Goal: Transaction & Acquisition: Subscribe to service/newsletter

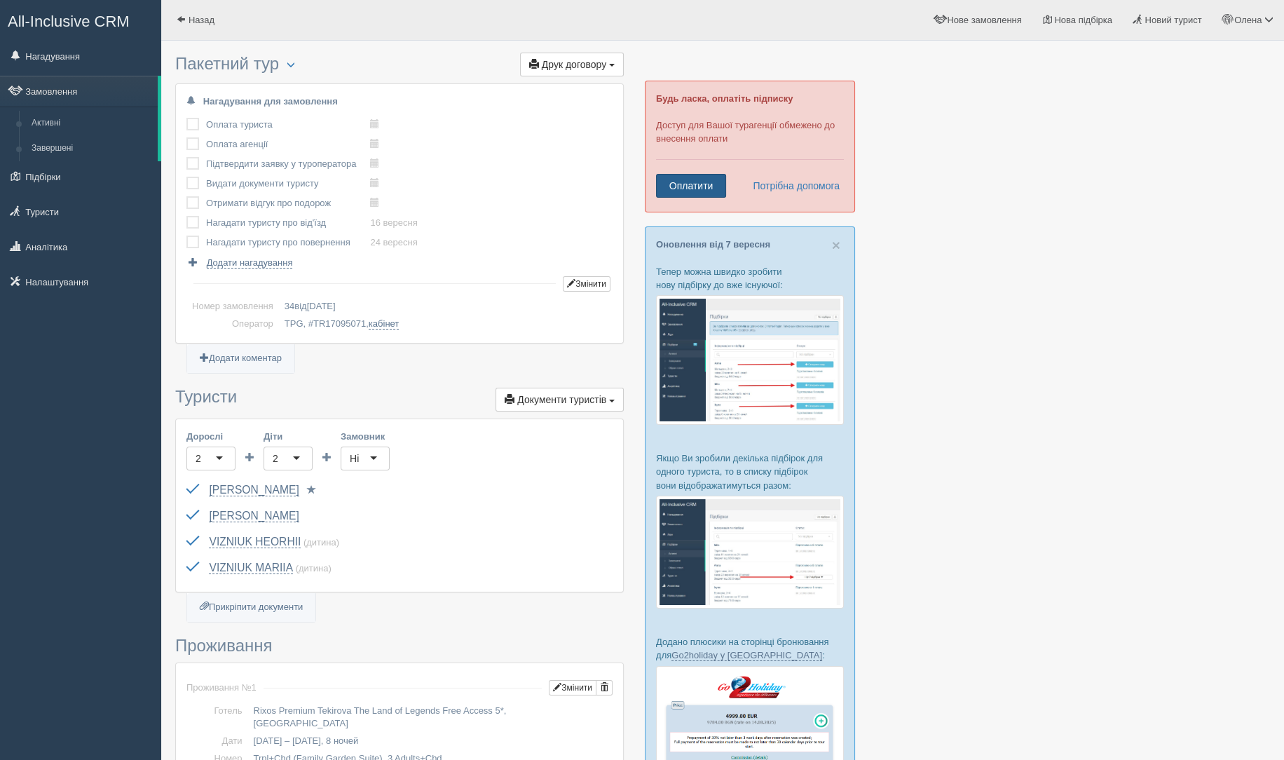
click at [683, 179] on link "Оплатити" at bounding box center [691, 186] width 70 height 24
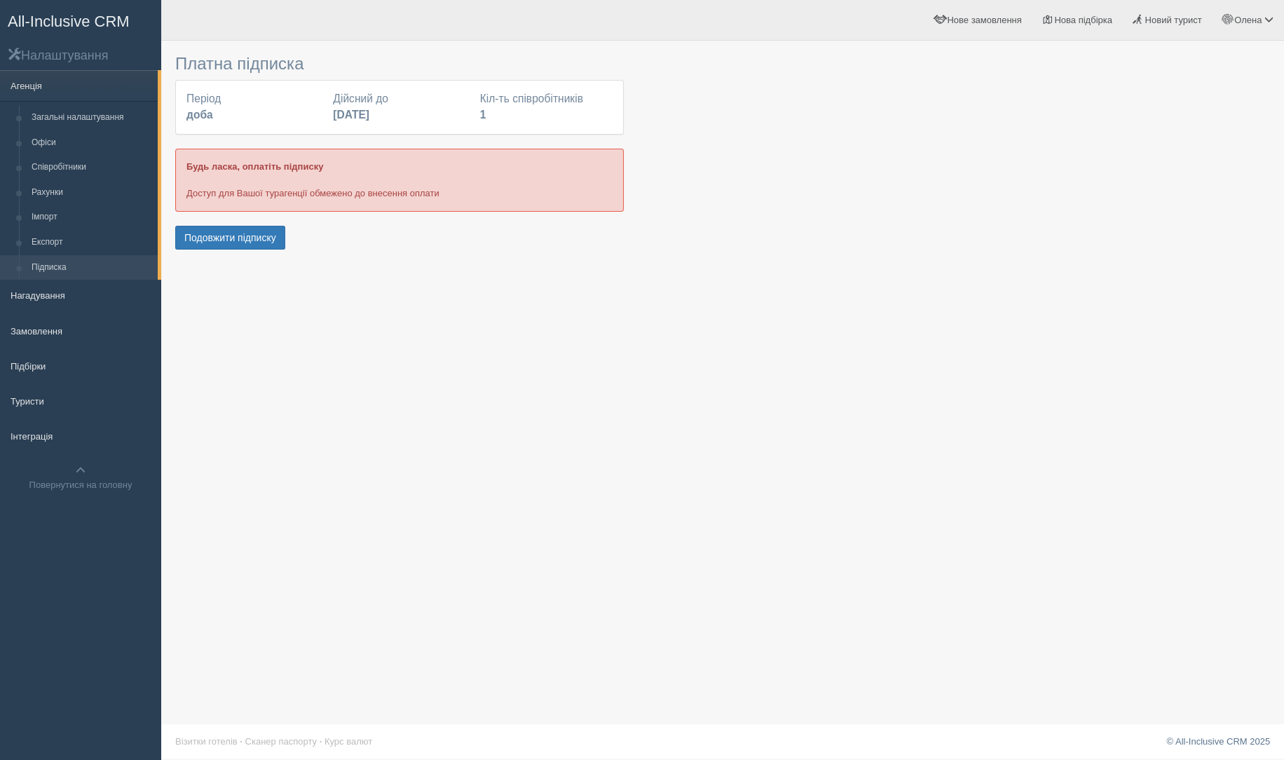
click at [234, 221] on div "Платна підписка Період доба Дійсний до 11 вересня 2025 Кіл-ть співробітників 1 …" at bounding box center [399, 150] width 449 height 205
click at [240, 238] on button "Подовжити підписку" at bounding box center [230, 238] width 110 height 24
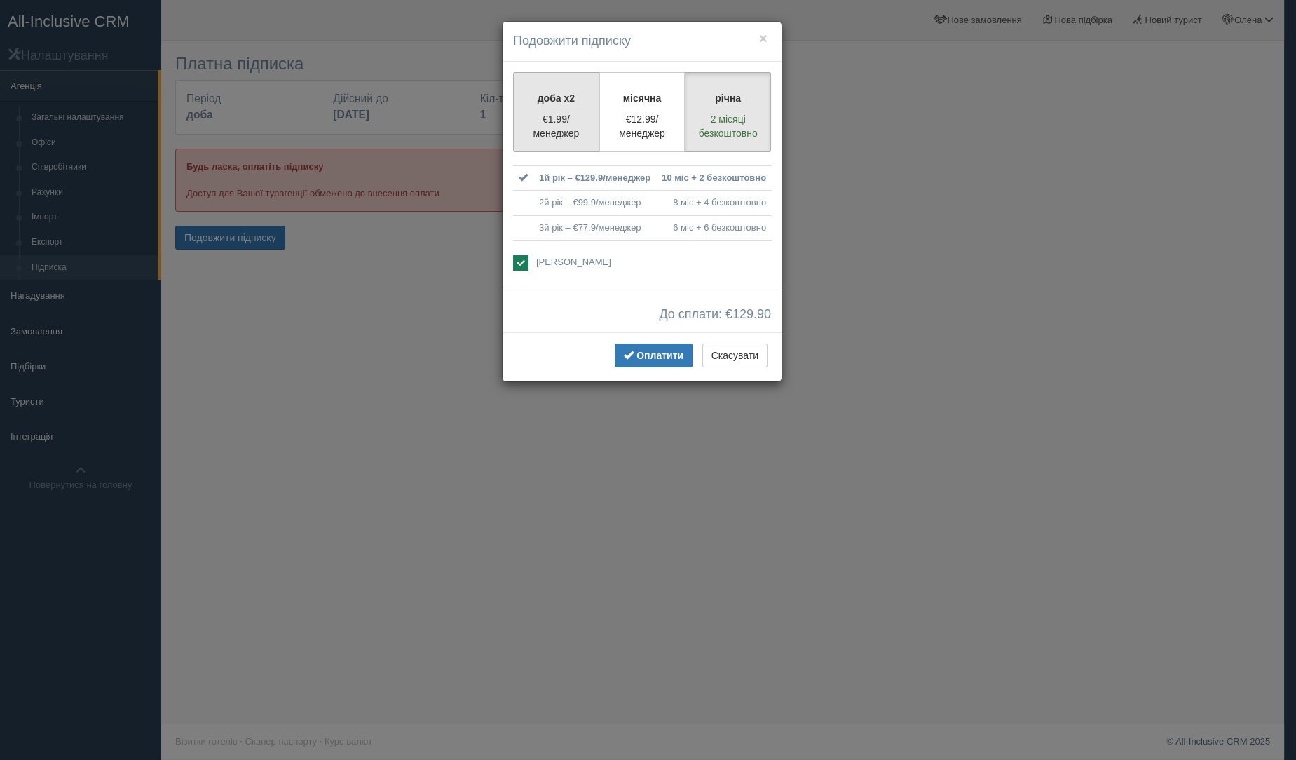
click at [548, 83] on label "доба x2 €1.99/менеджер" at bounding box center [556, 112] width 86 height 80
radio input "true"
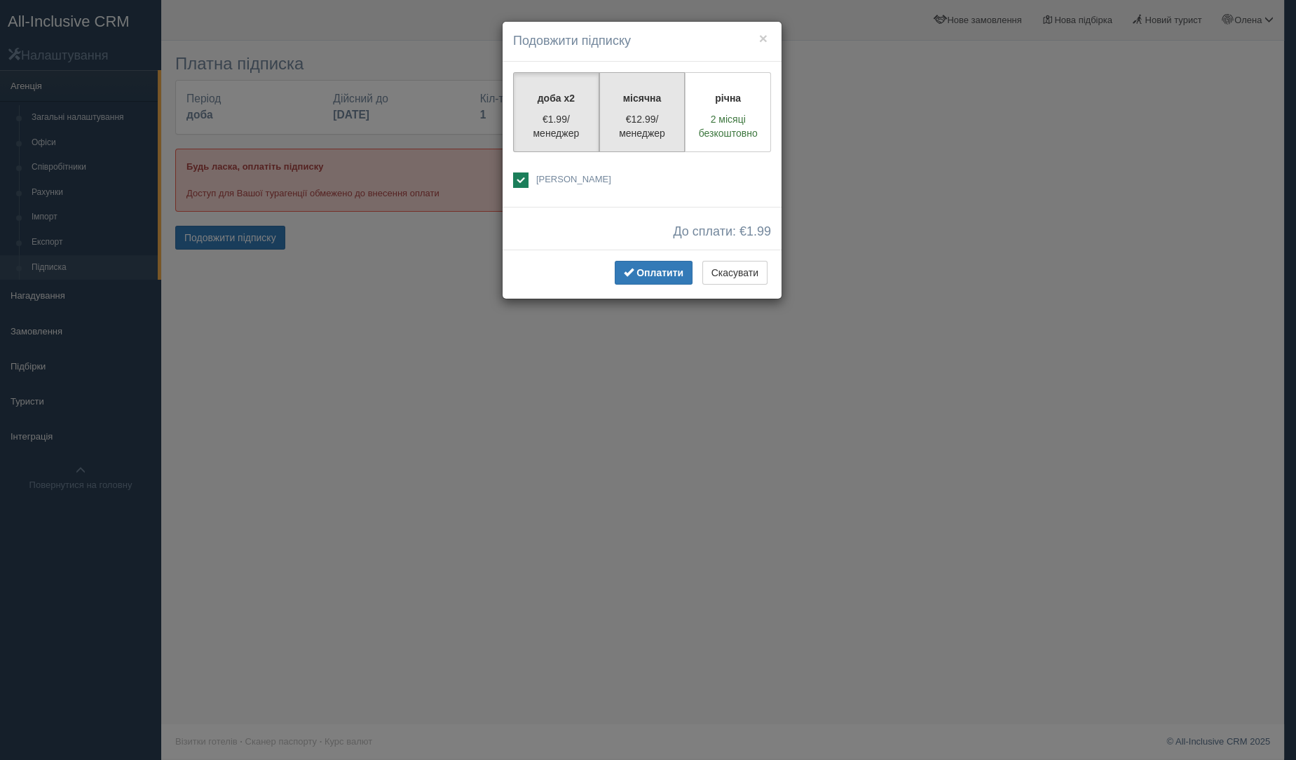
click at [645, 87] on label "місячна €12.99/менеджер" at bounding box center [642, 112] width 86 height 80
radio input "true"
click at [570, 93] on p "доба x2" at bounding box center [556, 98] width 68 height 14
radio input "true"
click at [645, 262] on button "Оплатити" at bounding box center [654, 273] width 78 height 24
